Goal: Check status

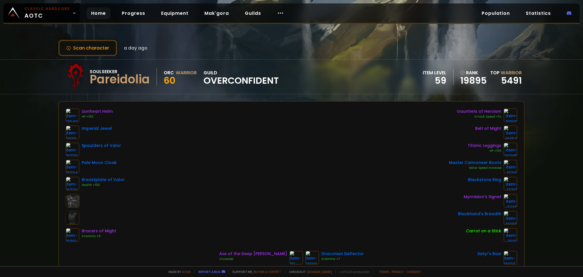
click at [100, 13] on link "Home" at bounding box center [99, 13] width 24 height 12
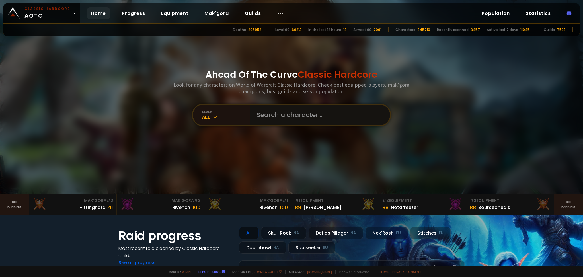
click at [283, 119] on input "text" at bounding box center [318, 115] width 130 height 20
type input "[PERSON_NAME]"
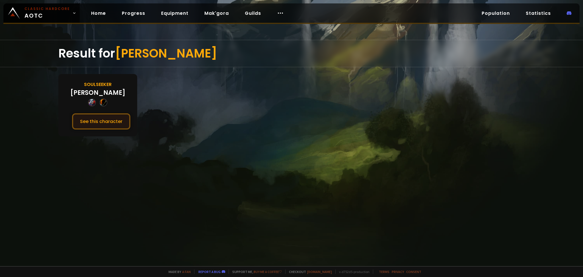
click at [109, 118] on button "See this character" at bounding box center [101, 121] width 58 height 16
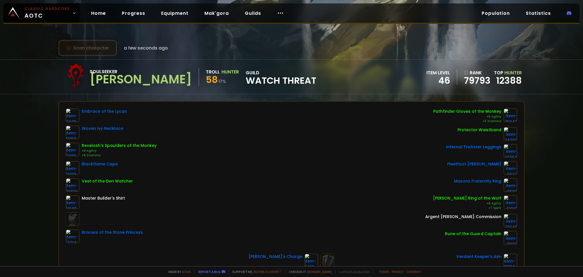
click at [106, 54] on button "Scan character" at bounding box center [87, 48] width 59 height 16
click at [107, 46] on button "Scan character" at bounding box center [87, 48] width 59 height 16
